Goal: Register for event/course

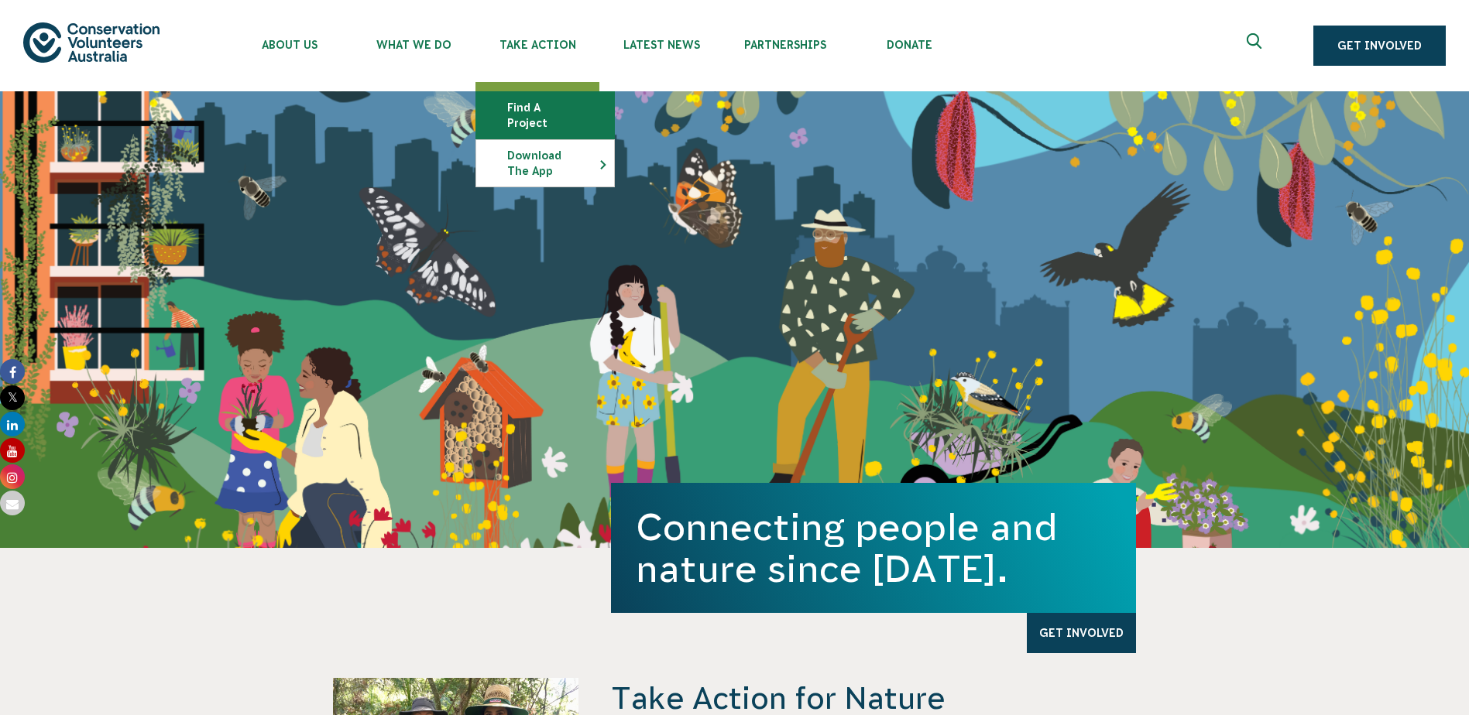
drag, startPoint x: 0, startPoint y: 0, endPoint x: 545, endPoint y: 100, distance: 554.2
click at [545, 100] on link "Find a project" at bounding box center [545, 115] width 138 height 46
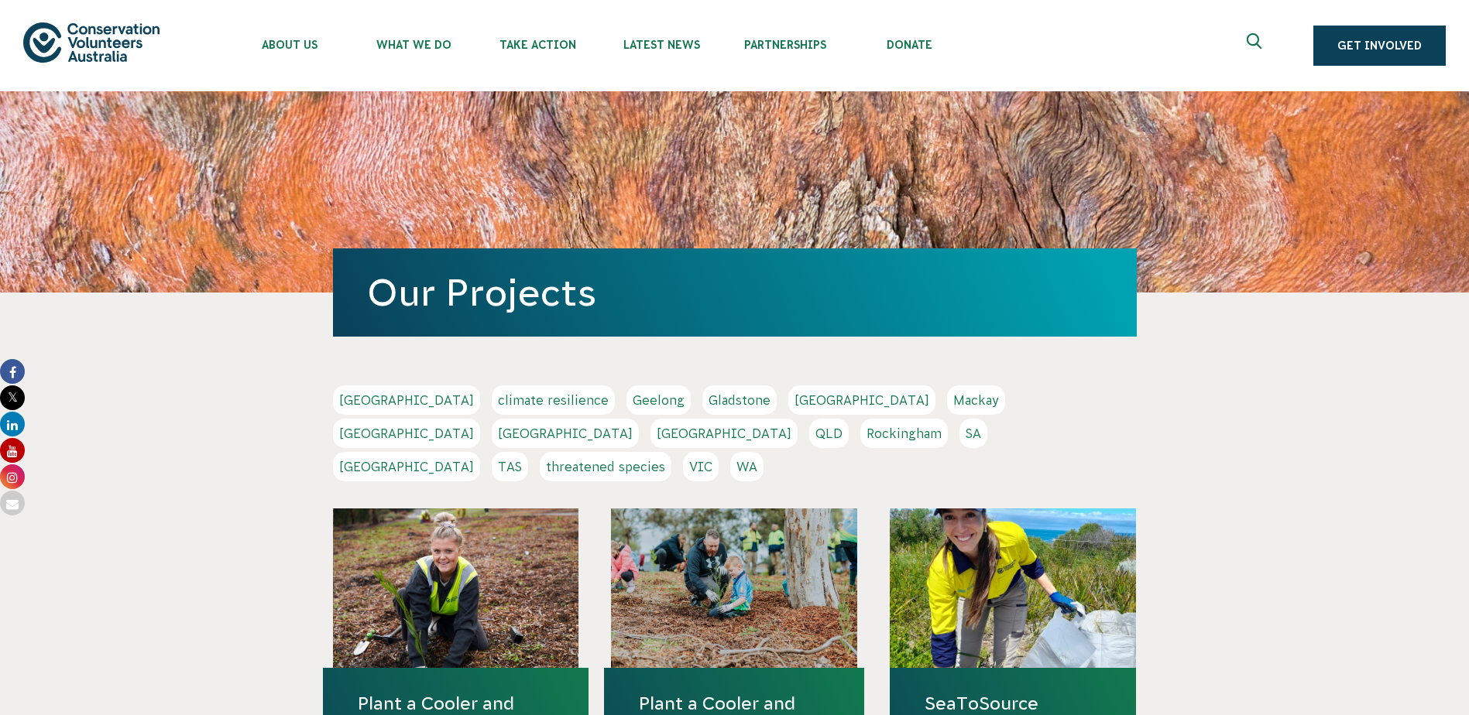
click at [959, 444] on link "SA" at bounding box center [973, 433] width 28 height 29
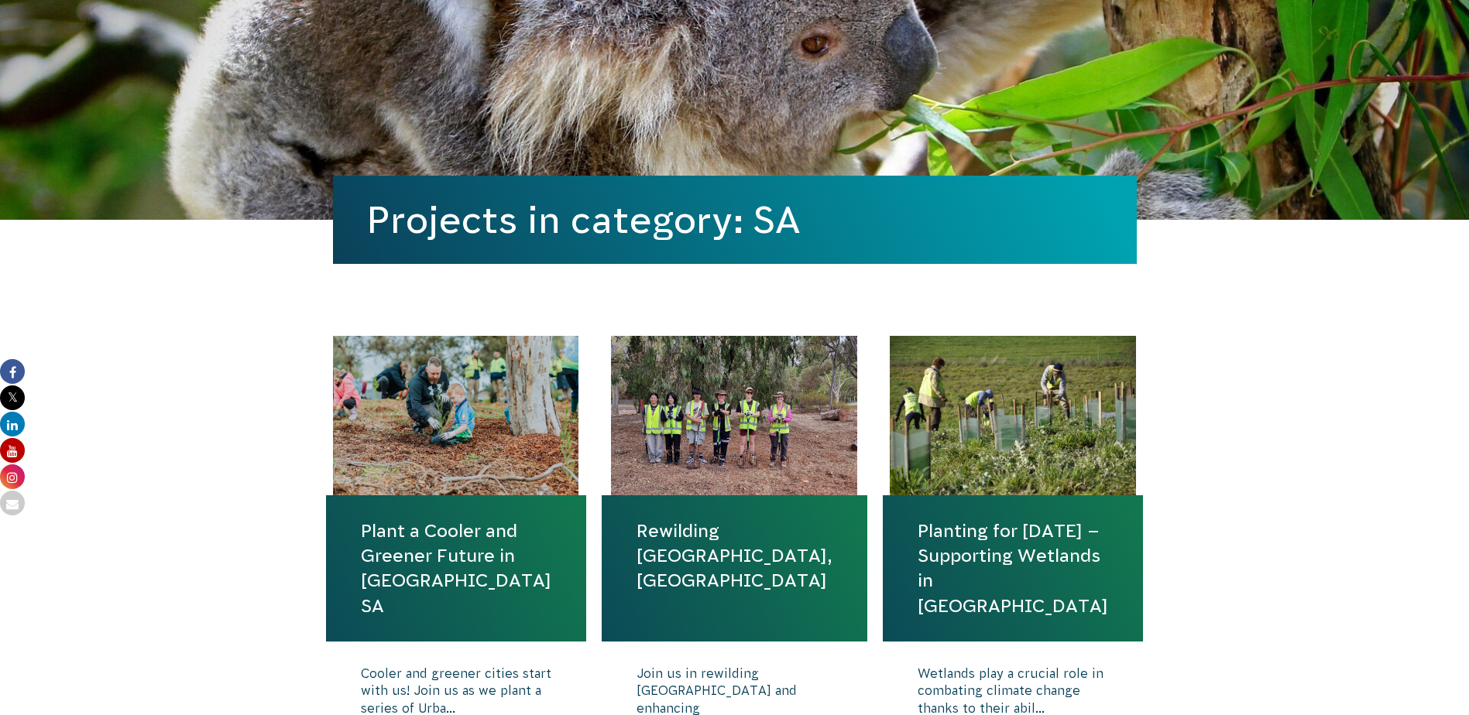
scroll to position [310, 0]
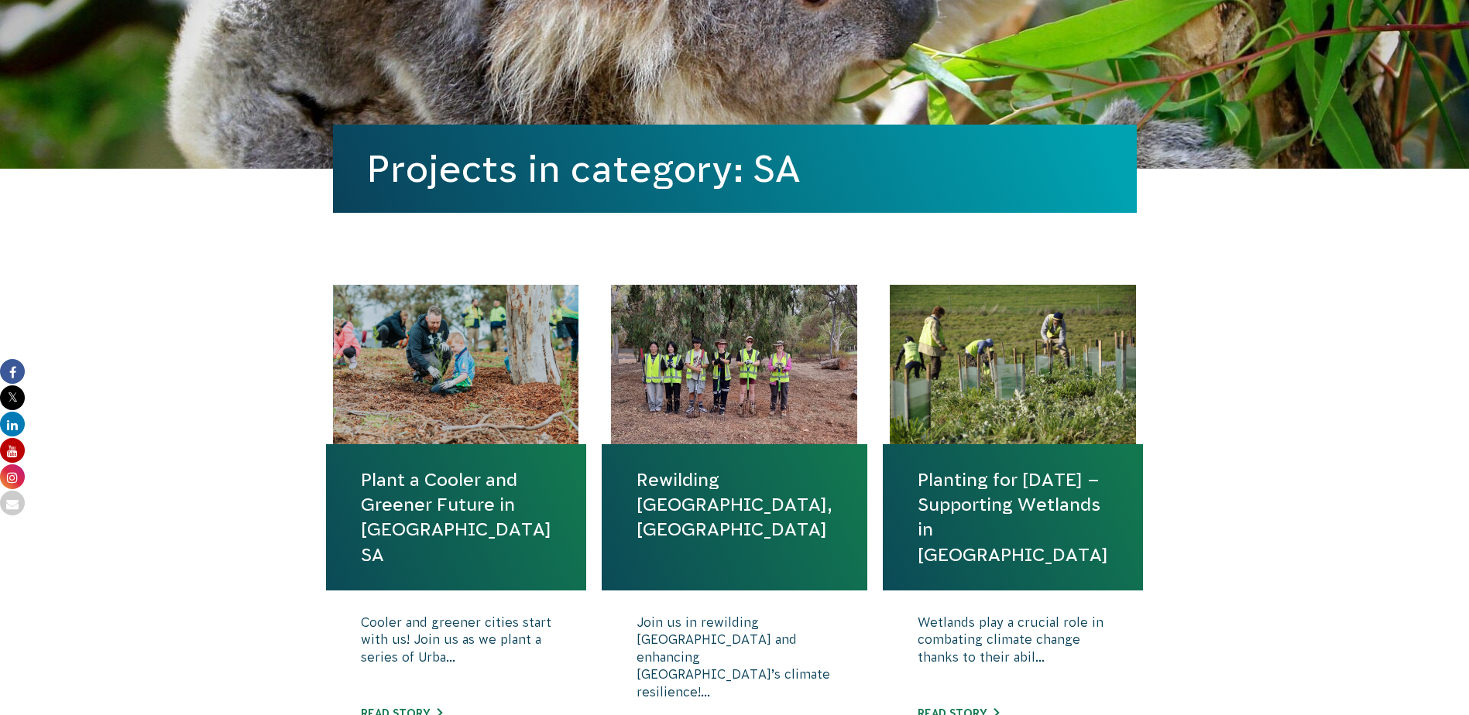
click at [994, 475] on link "Planting for Tomorrow – Supporting Wetlands in SA" at bounding box center [1013, 518] width 190 height 100
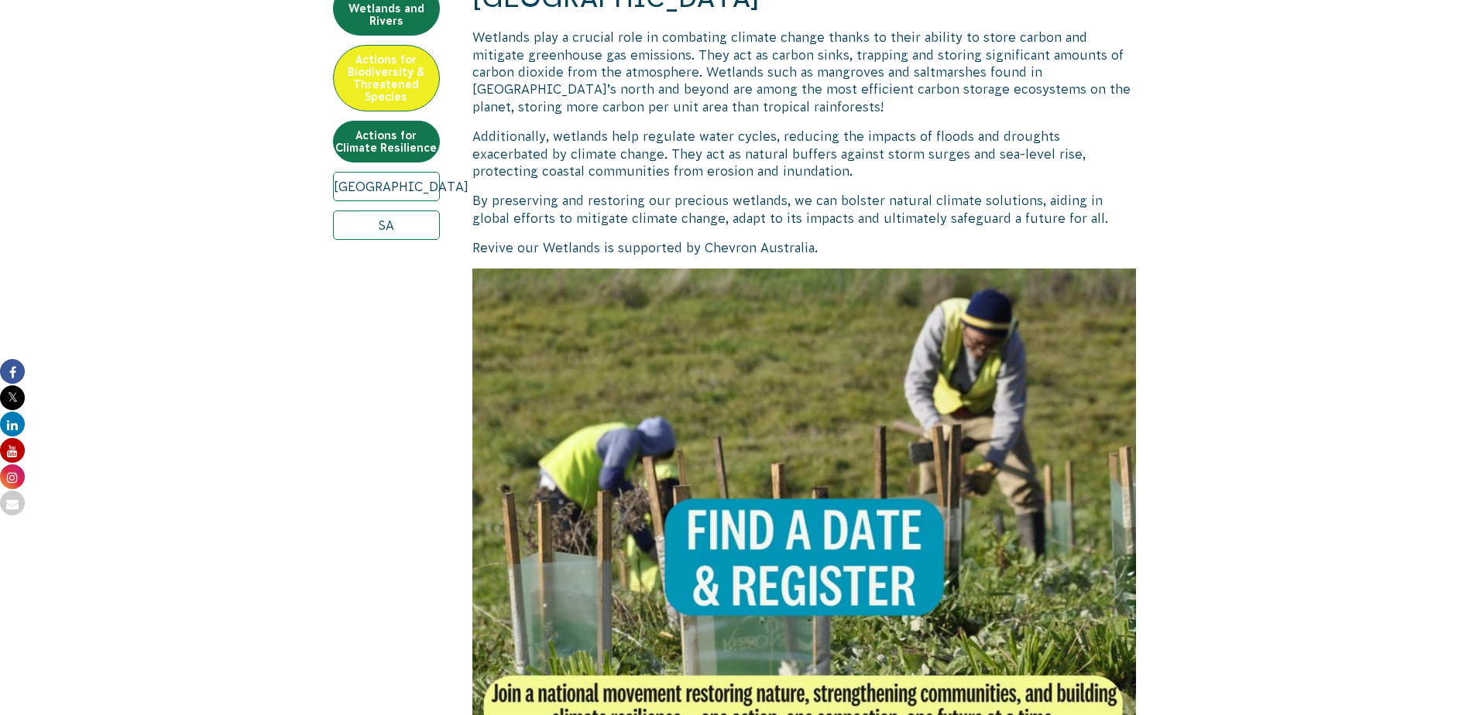
scroll to position [697, 0]
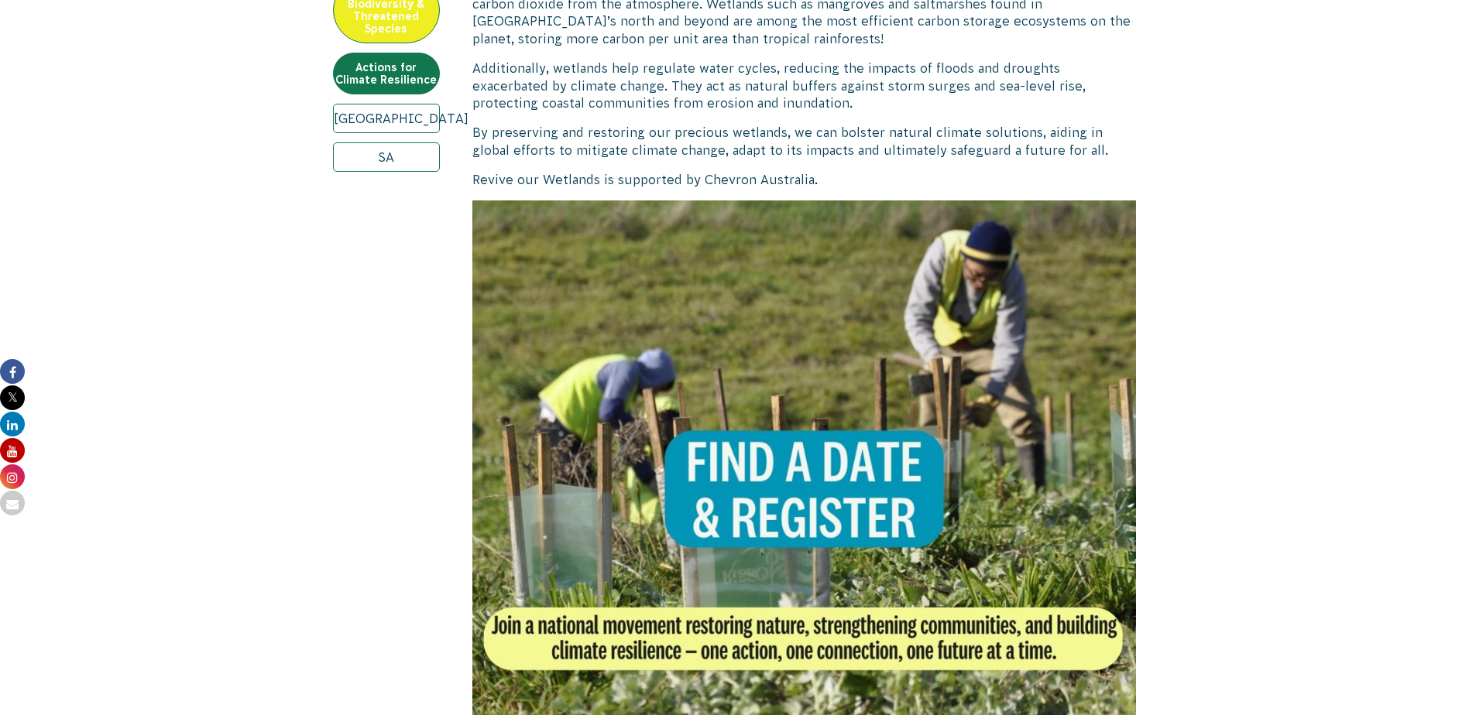
click at [816, 489] on img at bounding box center [804, 533] width 664 height 664
